Goal: Information Seeking & Learning: Find specific page/section

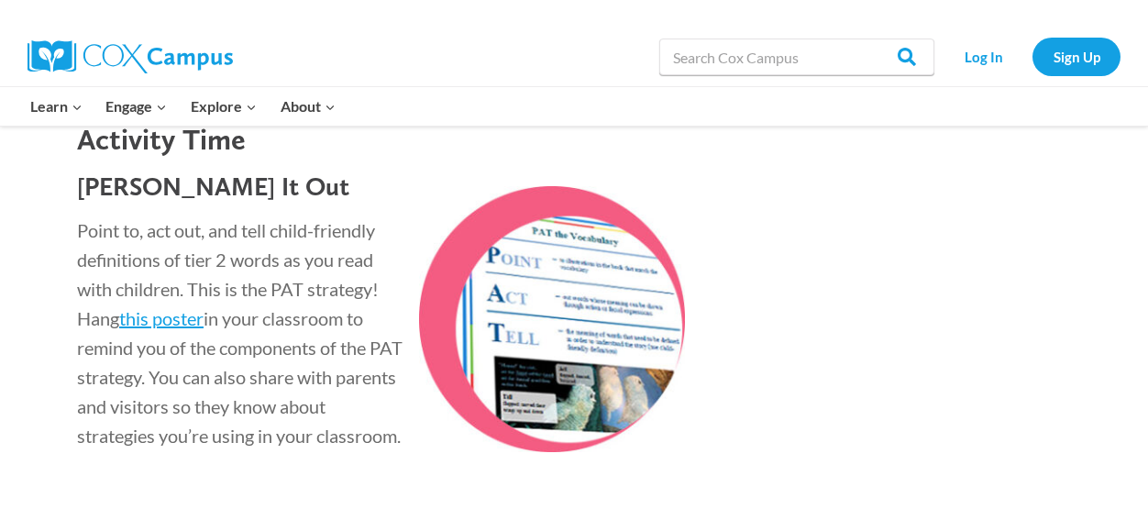
scroll to position [2456, 0]
click at [170, 317] on link "this poster" at bounding box center [161, 317] width 84 height 22
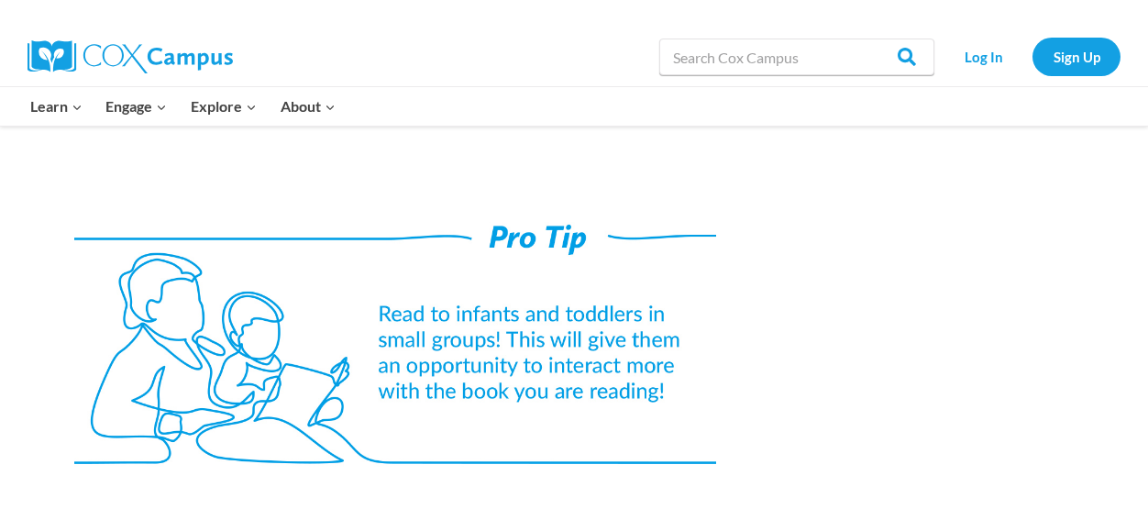
scroll to position [2037, 0]
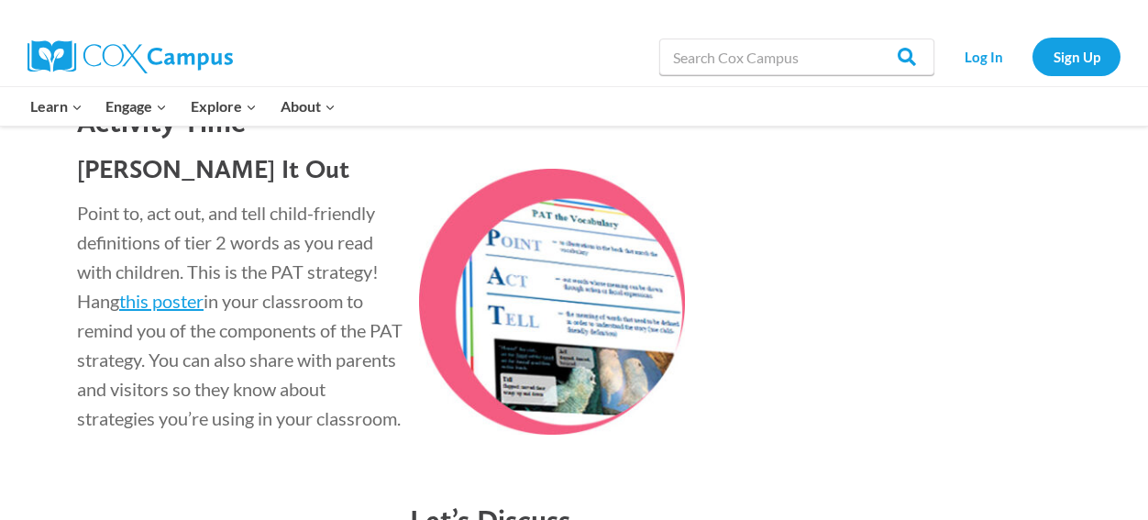
scroll to position [2475, 0]
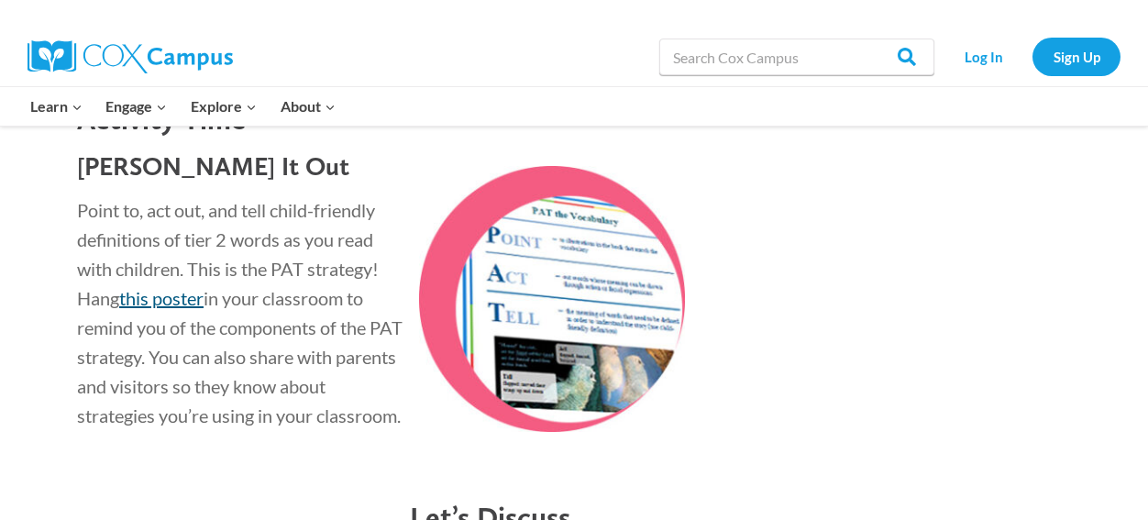
click at [165, 299] on link "this poster" at bounding box center [161, 298] width 84 height 22
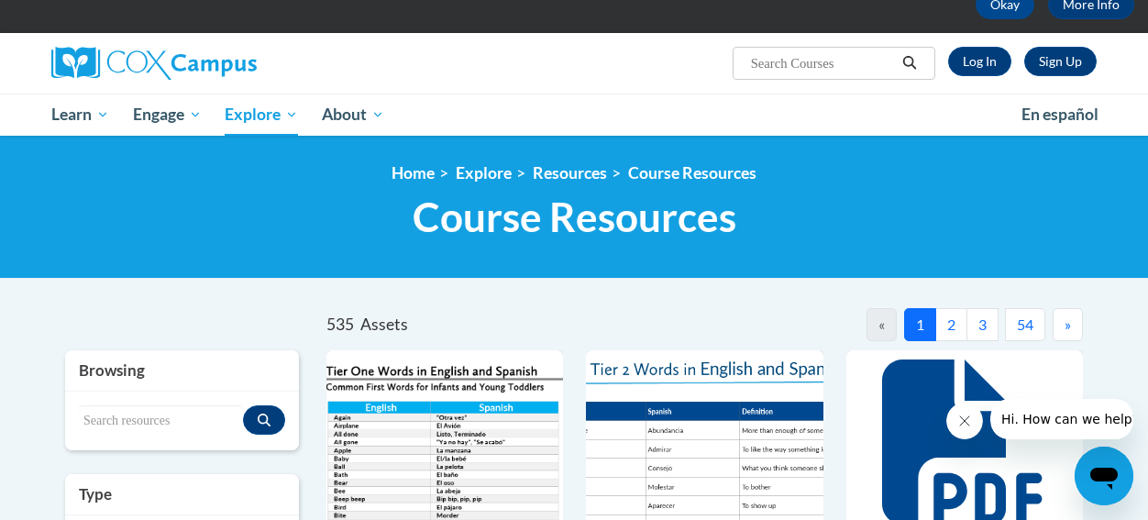
scroll to position [100, 0]
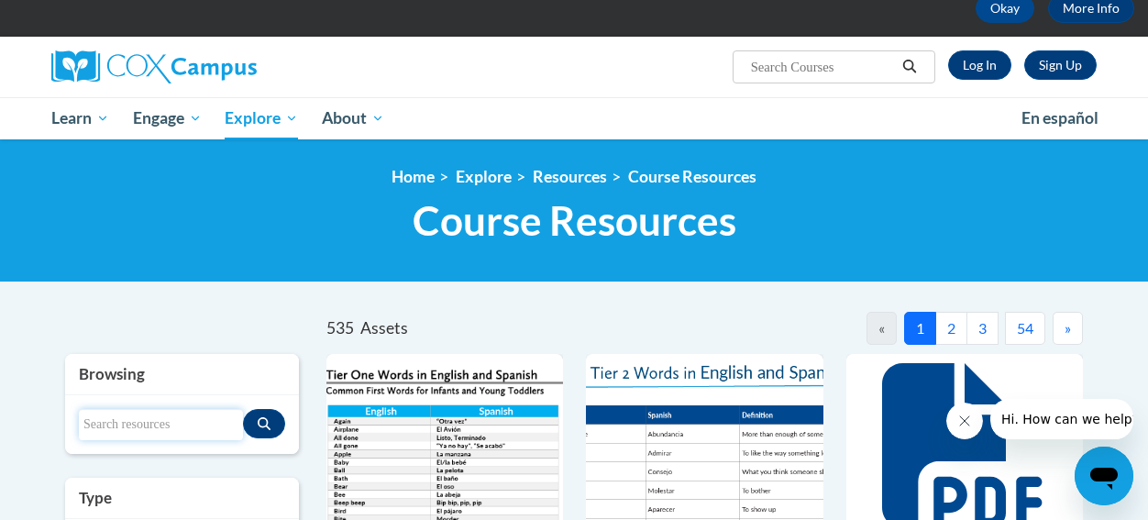
click at [160, 421] on input "Search resources" at bounding box center [161, 424] width 164 height 31
type input "P.A.T."
